Goal: Task Accomplishment & Management: Complete application form

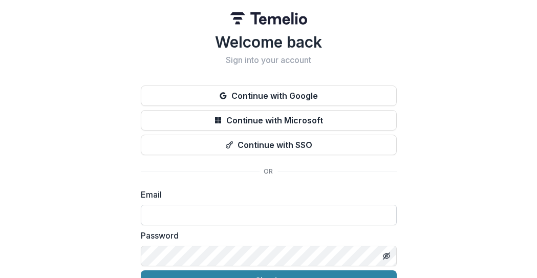
click at [224, 221] on input at bounding box center [269, 215] width 256 height 20
type input "**********"
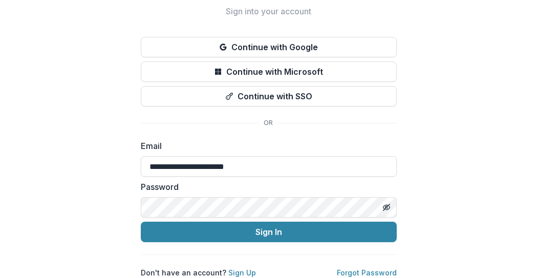
scroll to position [57, 0]
click at [388, 203] on icon "Toggle password visibility" at bounding box center [387, 207] width 8 height 8
click at [450, 179] on div "**********" at bounding box center [268, 114] width 537 height 327
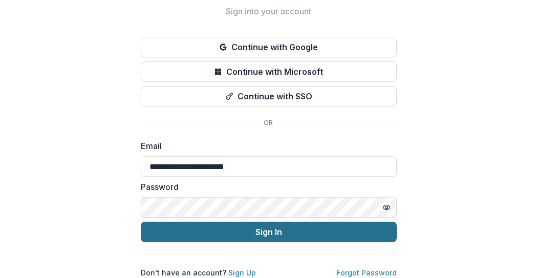
click at [337, 226] on button "Sign In" at bounding box center [269, 232] width 256 height 20
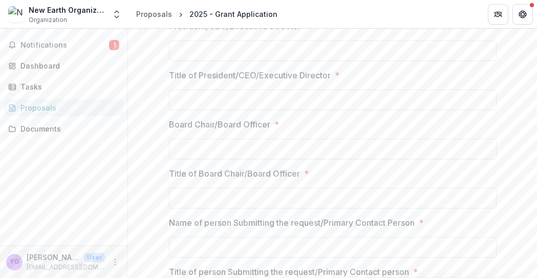
scroll to position [948, 0]
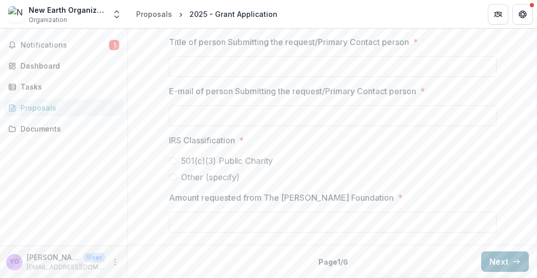
click at [502, 267] on button "Next" at bounding box center [506, 262] width 48 height 20
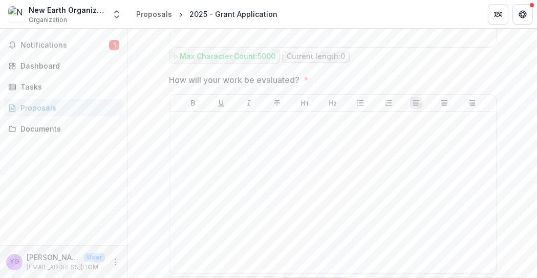
scroll to position [1150, 0]
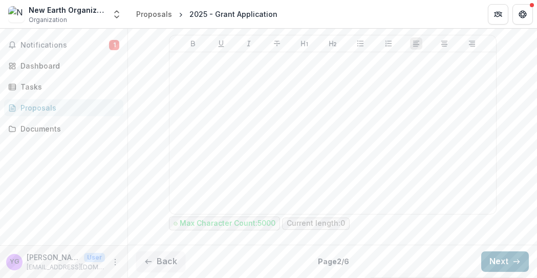
click at [491, 263] on button "Next" at bounding box center [506, 262] width 48 height 20
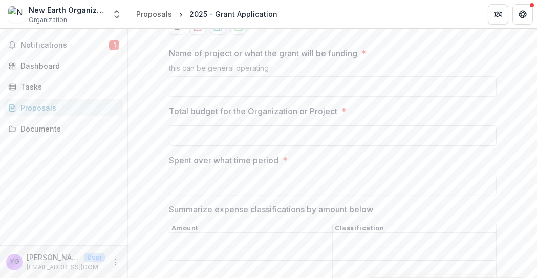
scroll to position [152, 0]
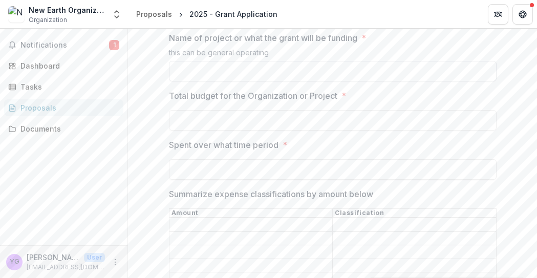
click at [190, 69] on input "Name of project or what the grant will be funding *" at bounding box center [333, 71] width 328 height 20
click at [210, 114] on input "Total budget for the Organization or Project *" at bounding box center [333, 120] width 328 height 20
type input "**"
click at [208, 173] on input "Spent over what time period *" at bounding box center [333, 169] width 328 height 20
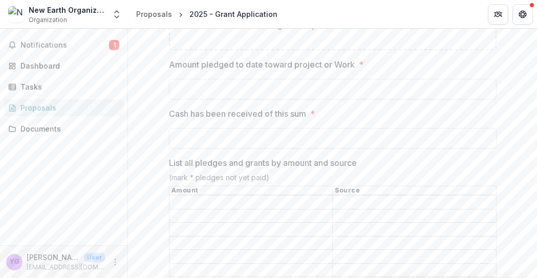
scroll to position [562, 0]
click at [363, 186] on th "Source" at bounding box center [415, 190] width 164 height 9
drag, startPoint x: 364, startPoint y: 180, endPoint x: 215, endPoint y: 174, distance: 148.7
click at [215, 174] on div "List all pledges and grants by amount and source (mark * pledges not yet paid) …" at bounding box center [333, 236] width 328 height 161
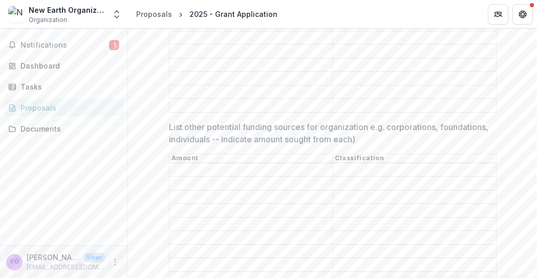
scroll to position [613, 0]
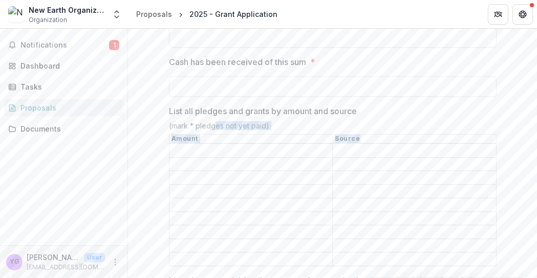
click at [373, 135] on th "Source" at bounding box center [415, 139] width 164 height 9
click at [354, 105] on p "List all pledges and grants by amount and source" at bounding box center [263, 111] width 188 height 12
click at [333, 145] on input "List all pledges and grants by amount and source" at bounding box center [251, 151] width 163 height 12
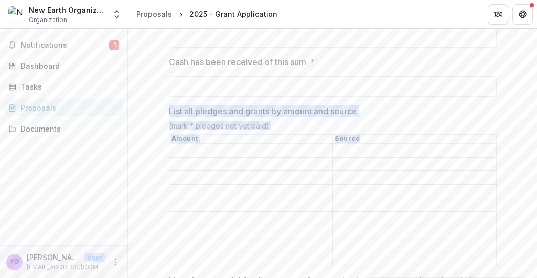
drag, startPoint x: 169, startPoint y: 102, endPoint x: 371, endPoint y: 130, distance: 204.8
click at [371, 130] on div "List all pledges and grants by amount and source (mark * pledges not yet paid) …" at bounding box center [333, 185] width 328 height 161
copy div "List all pledges and grants by amount and source (mark * pledges not yet paid) …"
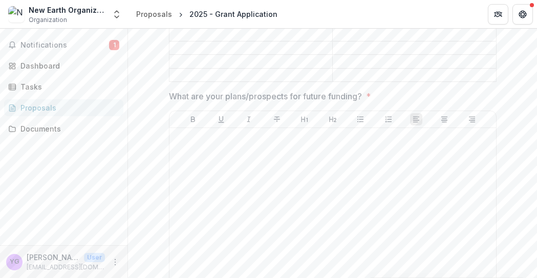
scroll to position [818, 0]
